Goal: Navigation & Orientation: Find specific page/section

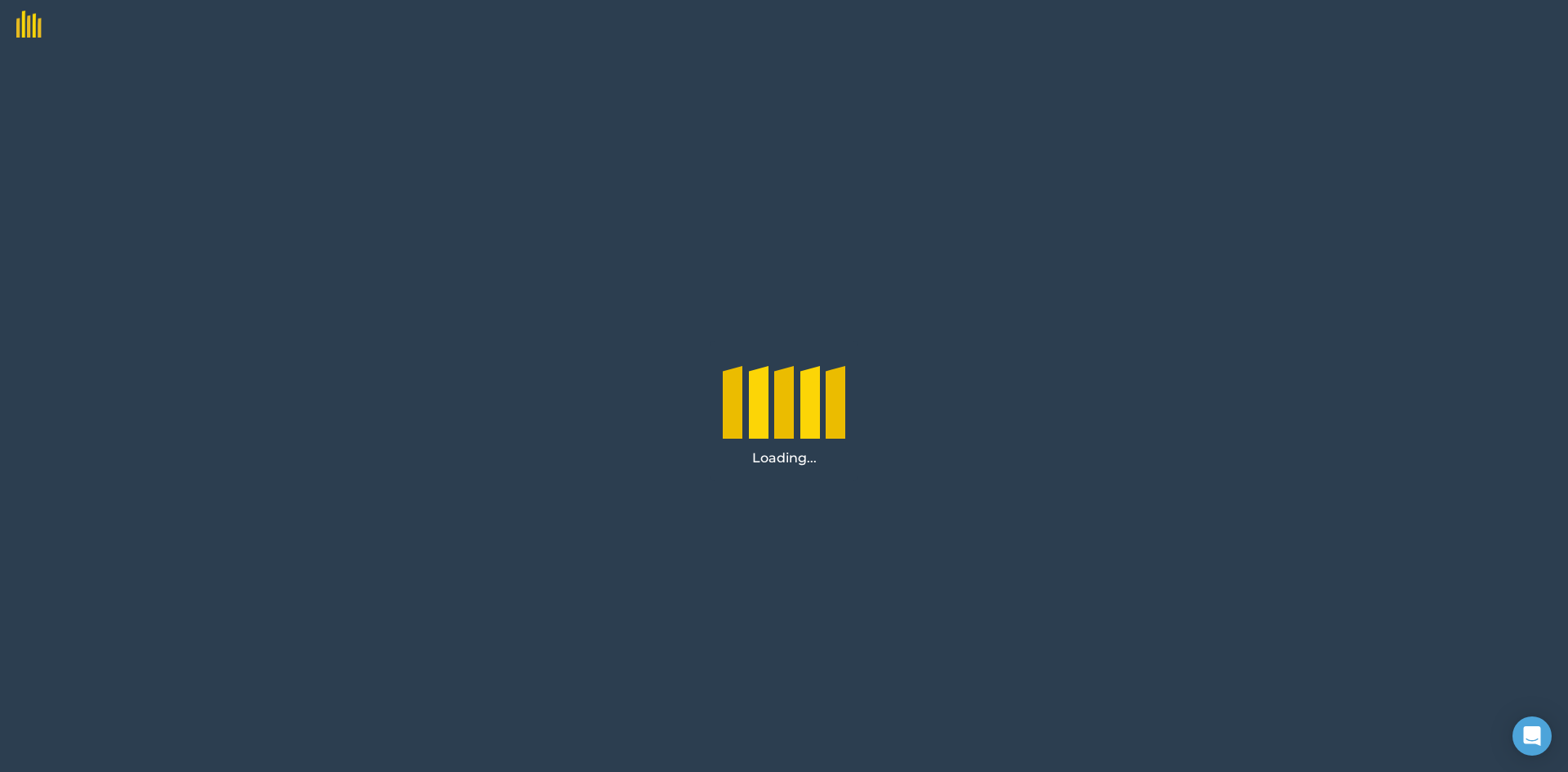
click at [37, 25] on img at bounding box center [21, 19] width 41 height 37
click at [28, 26] on img at bounding box center [21, 19] width 41 height 37
